Goal: Information Seeking & Learning: Learn about a topic

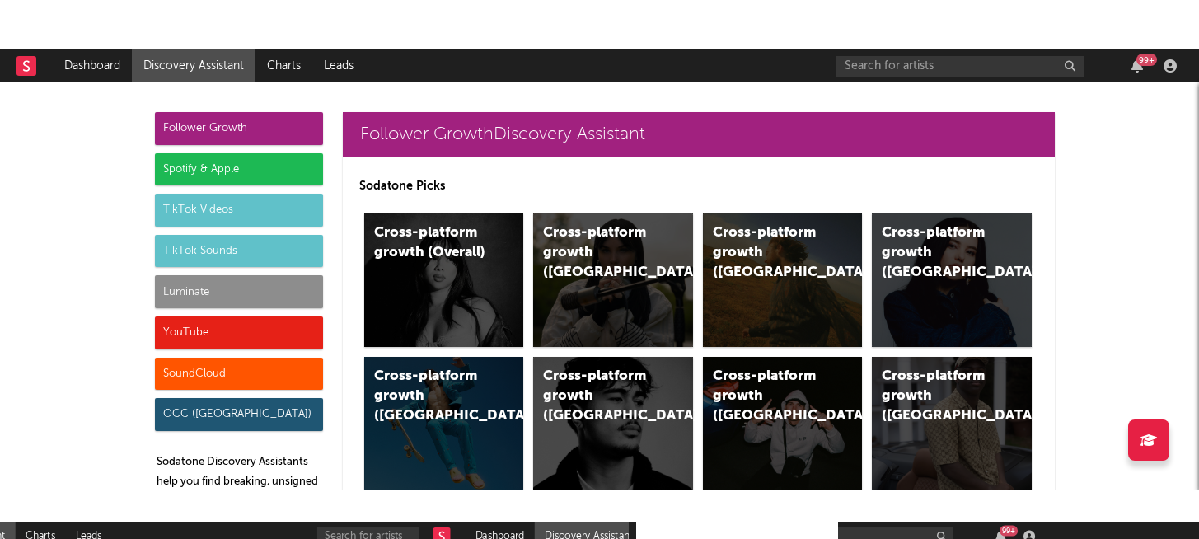
scroll to position [1, 0]
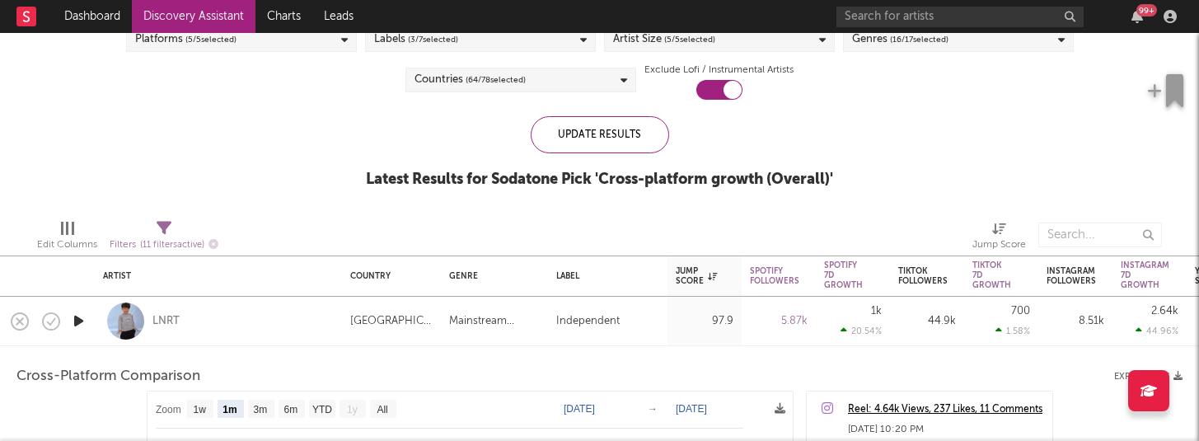
select select "1m"
select select "1w"
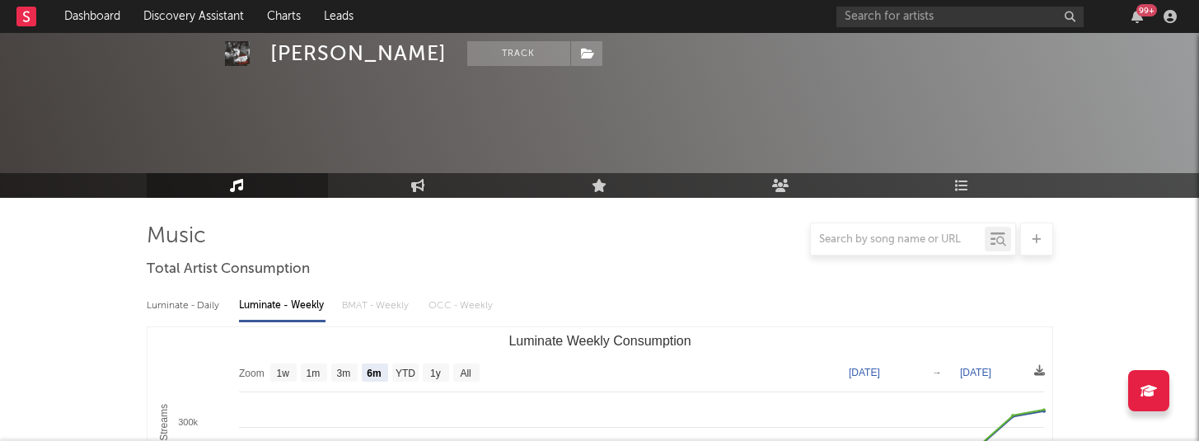
select select "6m"
